Goal: Task Accomplishment & Management: Use online tool/utility

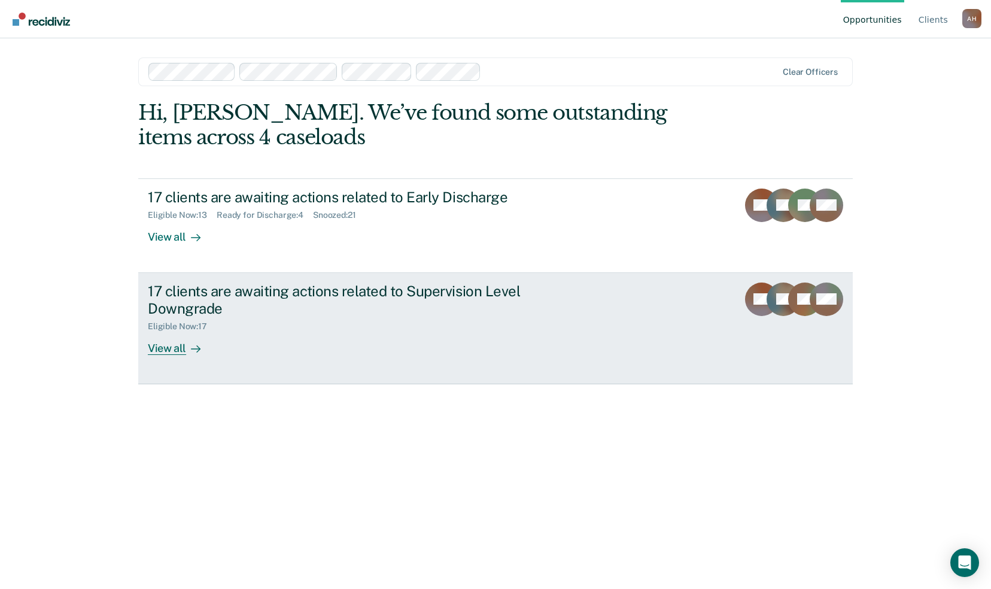
click at [193, 293] on div "17 clients are awaiting actions related to Supervision Level Downgrade" at bounding box center [358, 299] width 420 height 35
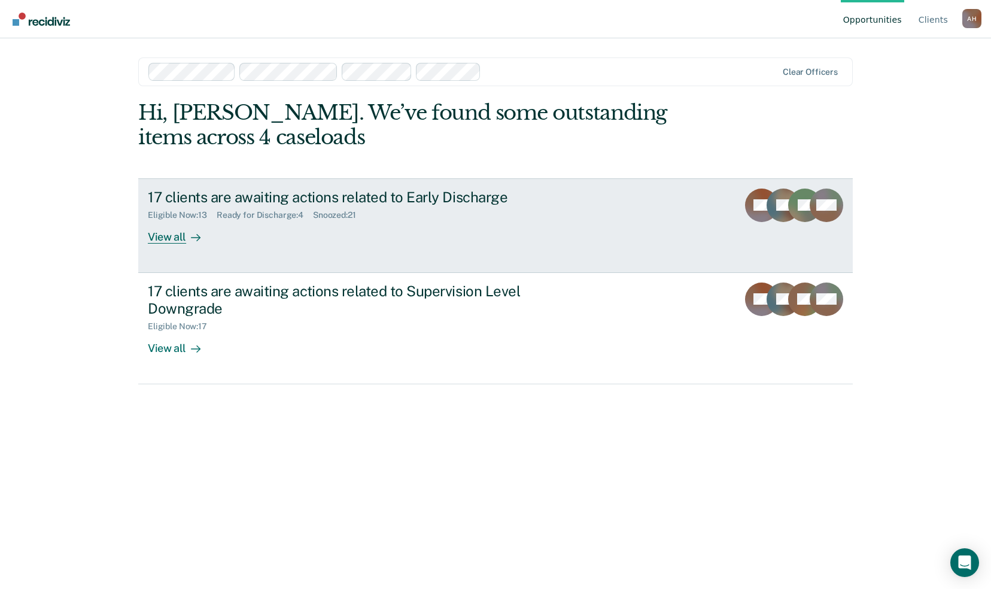
click at [369, 199] on div "17 clients are awaiting actions related to Early Discharge" at bounding box center [358, 197] width 420 height 17
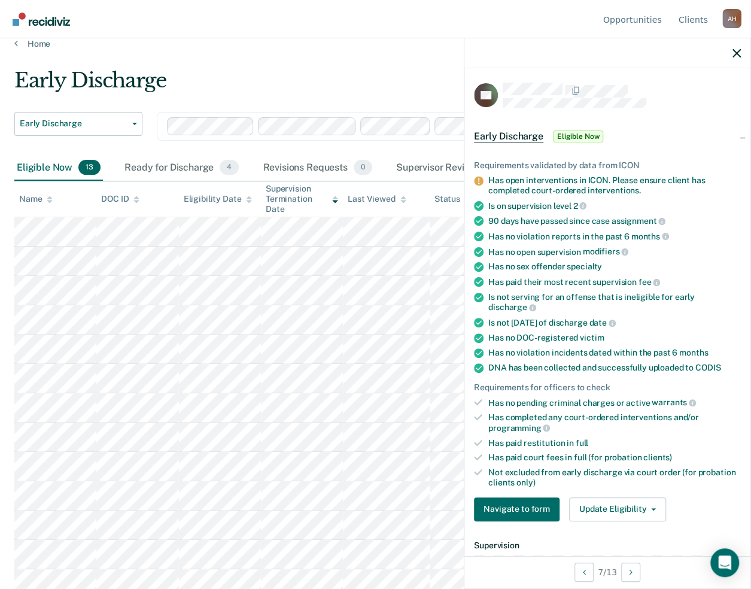
scroll to position [23, 0]
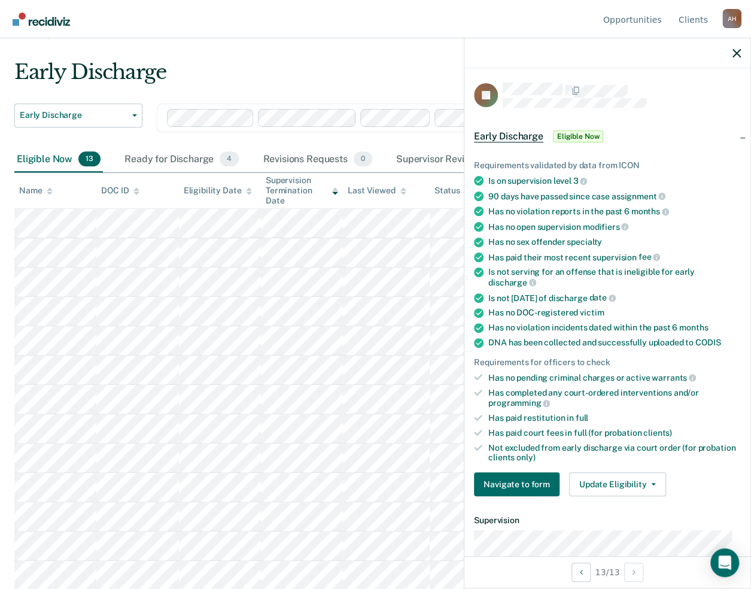
click at [374, 56] on main "Early Discharge Early Discharge Early Discharge Supervision Level Downgrade Cle…" at bounding box center [375, 302] width 751 height 522
click at [375, 70] on div "Early Discharge" at bounding box center [352, 77] width 676 height 34
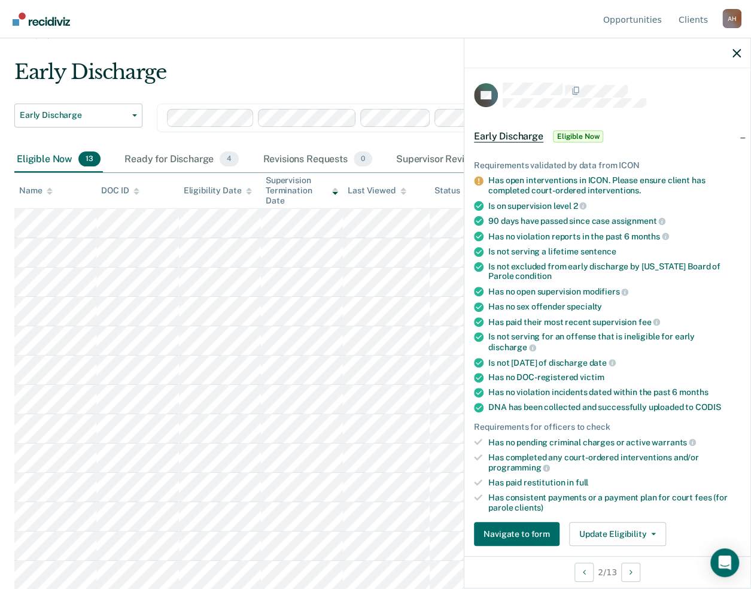
click at [361, 69] on div "Early Discharge" at bounding box center [352, 77] width 676 height 34
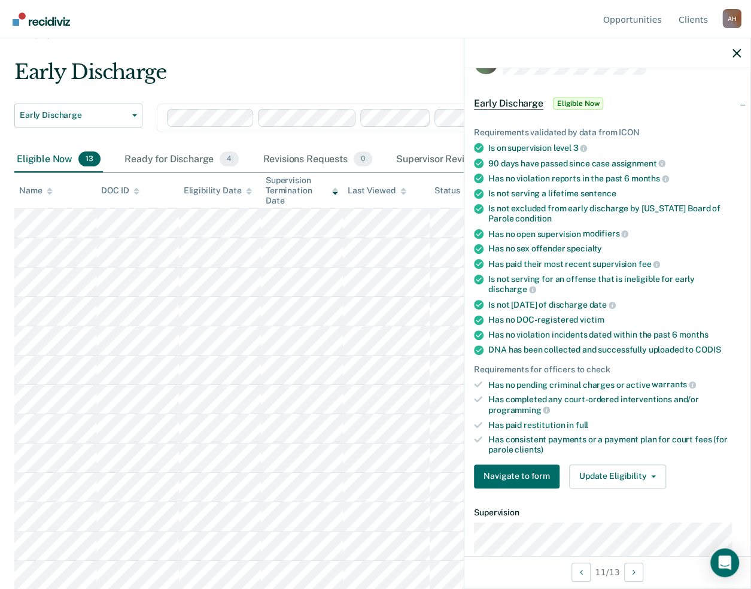
scroll to position [0, 0]
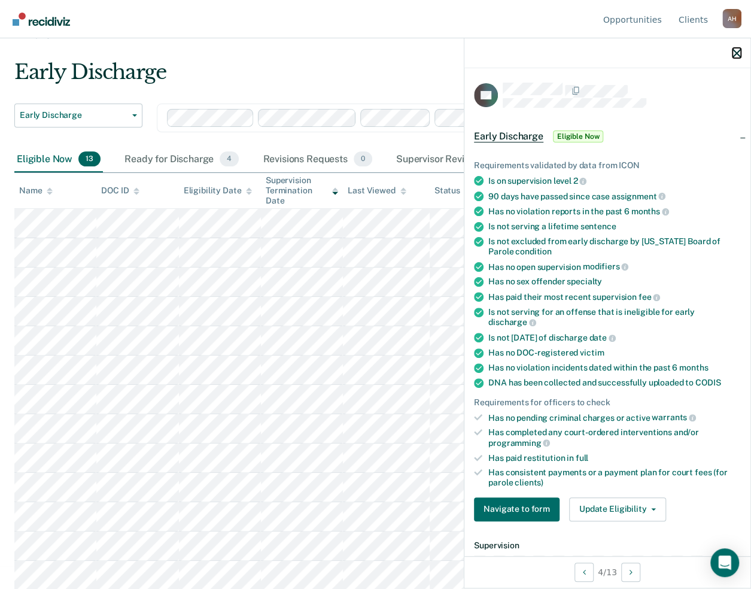
click at [737, 56] on icon "button" at bounding box center [737, 53] width 8 height 8
